Goal: Task Accomplishment & Management: Complete application form

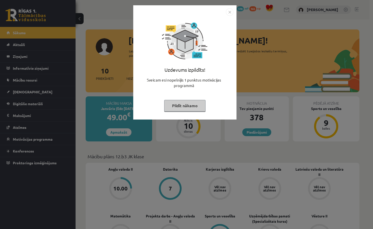
click at [181, 104] on button "Pildīt nākamo" at bounding box center [184, 106] width 41 height 12
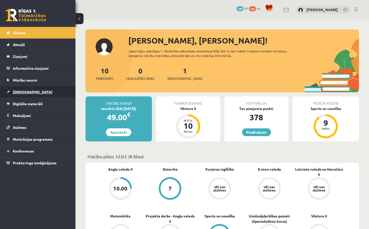
click at [30, 94] on link "[DEMOGRAPHIC_DATA]" at bounding box center [38, 92] width 63 height 12
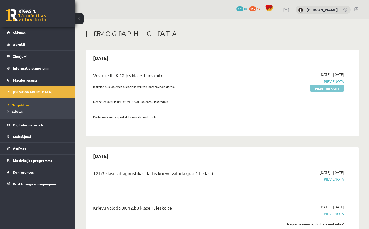
click at [326, 88] on link "Pildīt ieskaiti" at bounding box center [327, 88] width 34 height 7
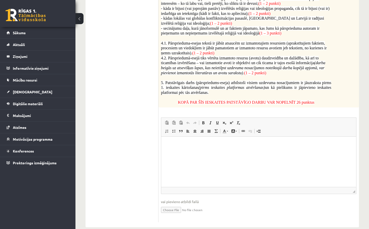
scroll to position [306, 0]
click at [166, 205] on input "file" at bounding box center [259, 210] width 196 height 10
type input "**********"
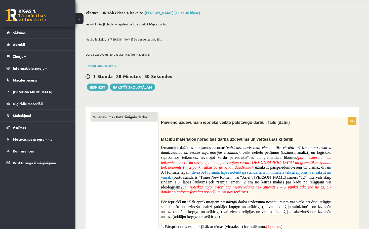
scroll to position [15, 0]
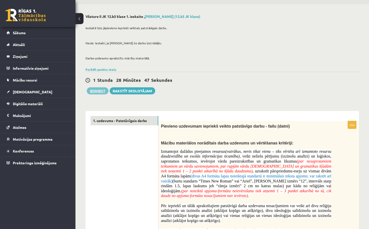
click at [93, 91] on button "Iesniegt" at bounding box center [98, 90] width 22 height 7
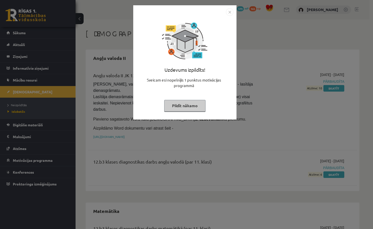
click at [188, 105] on button "Pildīt nākamo" at bounding box center [184, 106] width 41 height 12
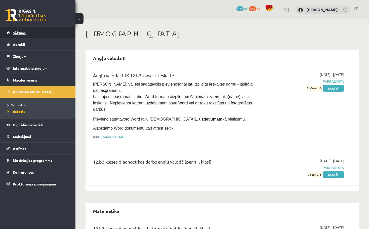
click at [32, 34] on link "Sākums" at bounding box center [38, 33] width 63 height 12
